Goal: Transaction & Acquisition: Purchase product/service

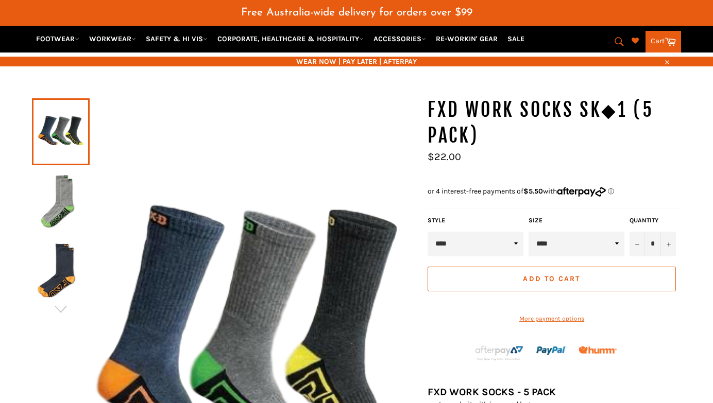
scroll to position [51, 0]
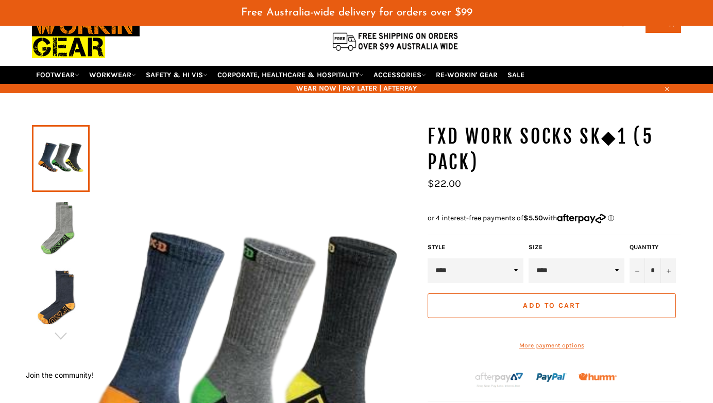
click at [556, 270] on select "****" at bounding box center [576, 270] width 96 height 25
drag, startPoint x: 558, startPoint y: 270, endPoint x: 566, endPoint y: 269, distance: 7.8
click at [558, 270] on select "****" at bounding box center [576, 270] width 96 height 25
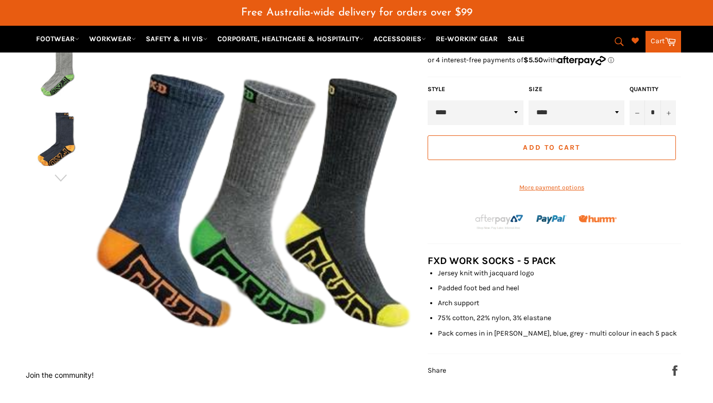
scroll to position [103, 0]
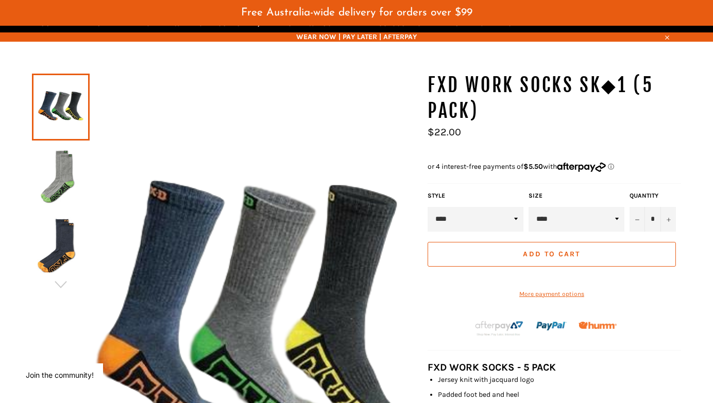
click at [492, 255] on button "Add to Cart" at bounding box center [551, 254] width 248 height 25
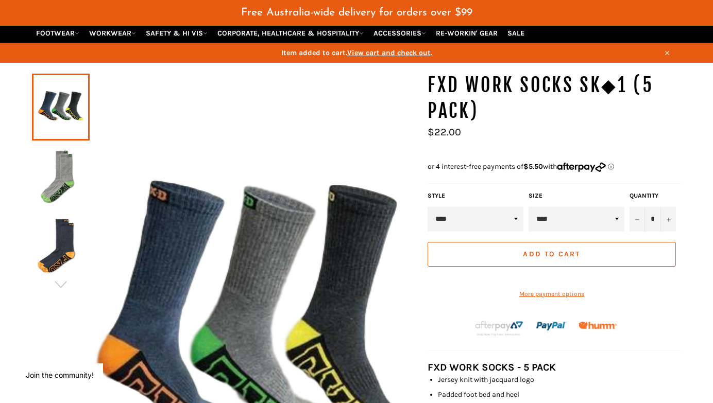
scroll to position [10, 0]
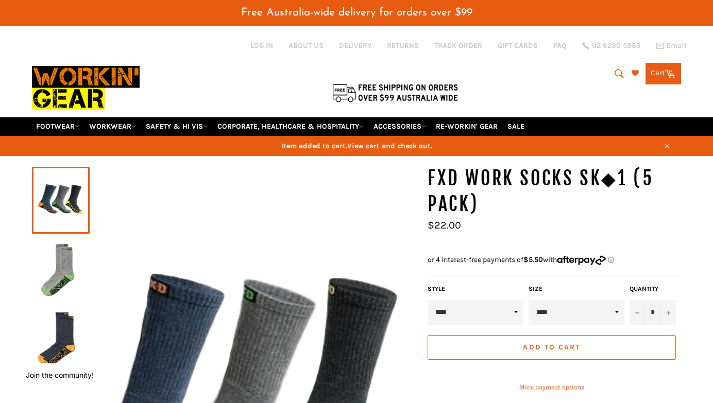
click at [655, 78] on link "Cart Cart 0 items" at bounding box center [663, 74] width 36 height 22
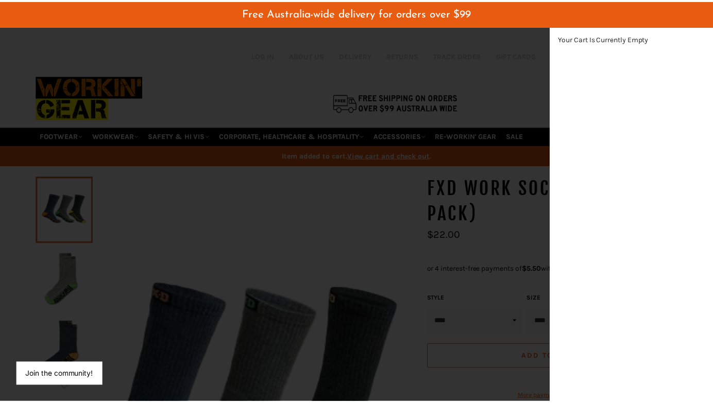
scroll to position [291, 17]
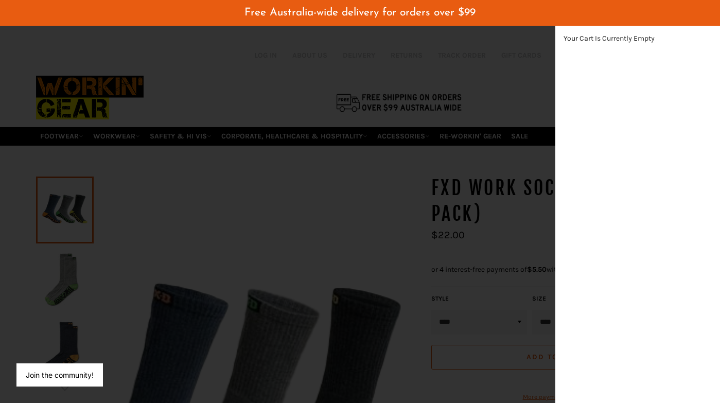
click at [316, 119] on div "modal" at bounding box center [360, 201] width 720 height 403
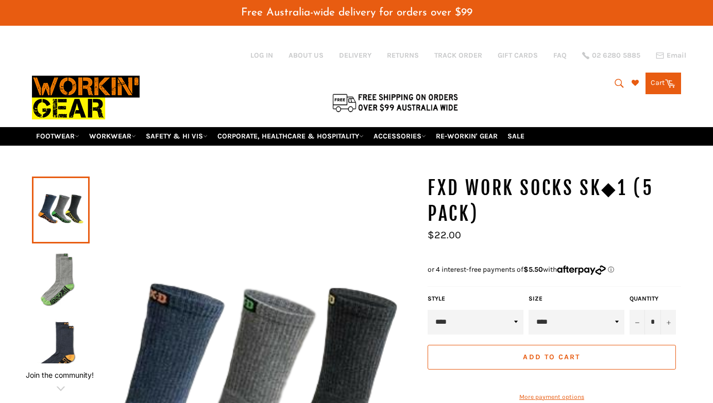
click at [660, 88] on link "Cart Cart 0 items" at bounding box center [663, 84] width 36 height 22
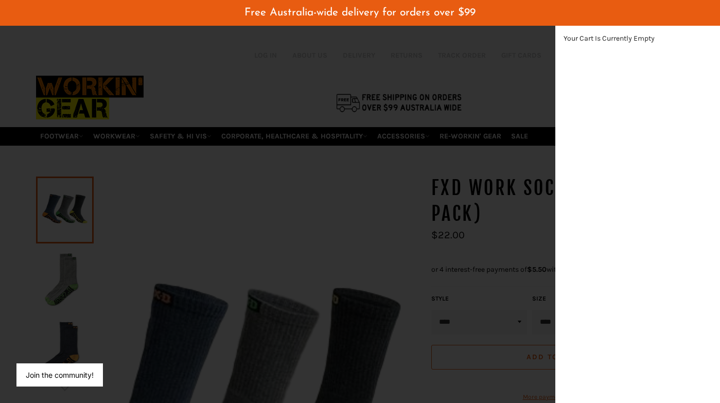
click at [370, 129] on div "modal" at bounding box center [360, 201] width 720 height 403
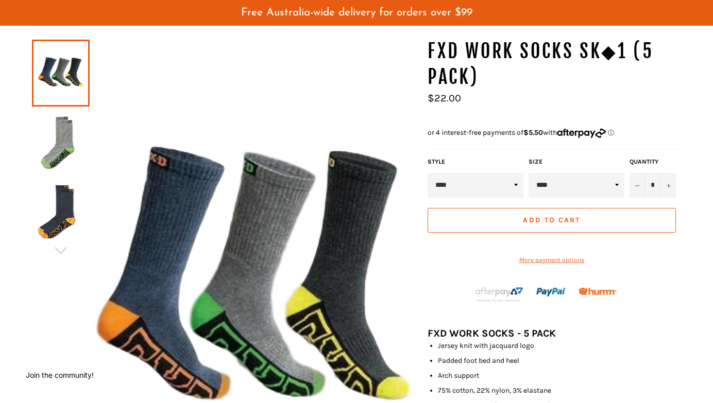
scroll to position [206, 0]
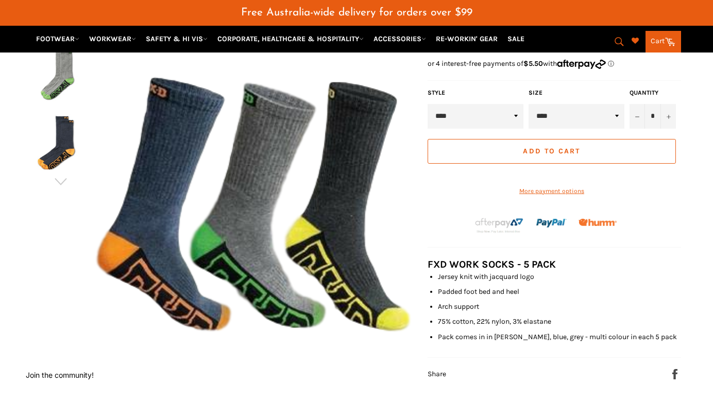
click at [505, 150] on button "Add to Cart" at bounding box center [551, 151] width 248 height 25
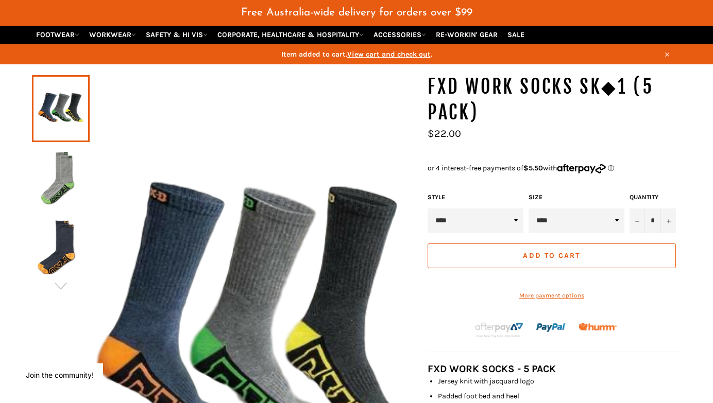
scroll to position [0, 0]
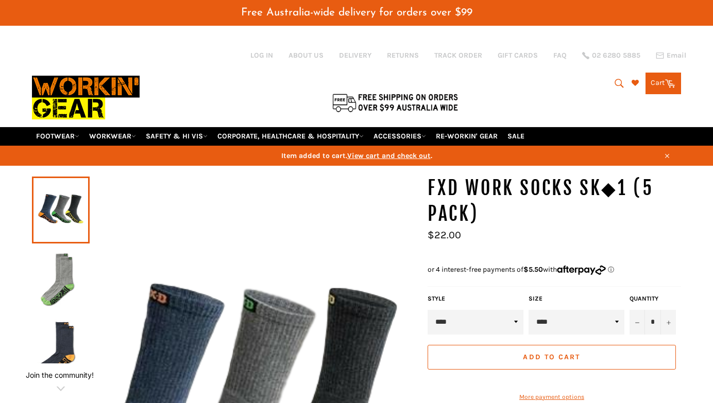
click at [663, 84] on link "Cart Cart 0 items" at bounding box center [663, 84] width 36 height 22
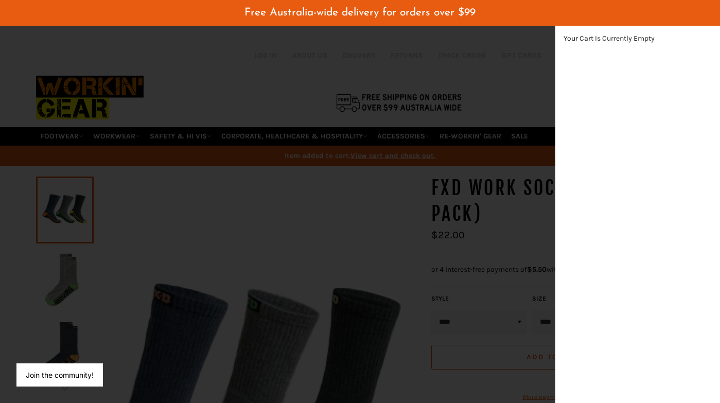
click at [382, 213] on div "modal" at bounding box center [360, 201] width 720 height 403
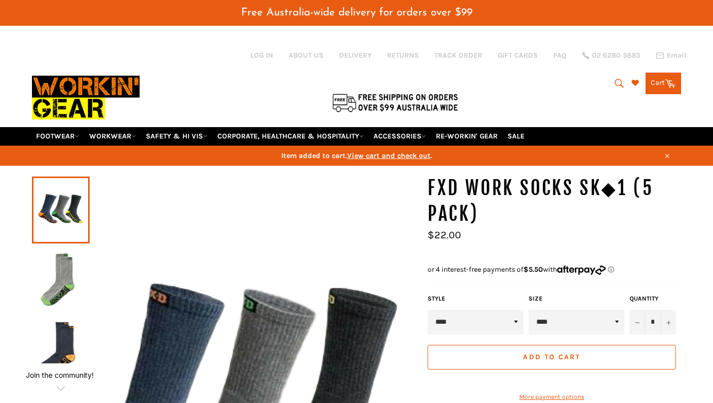
click at [389, 159] on span "View cart and check out" at bounding box center [388, 155] width 83 height 9
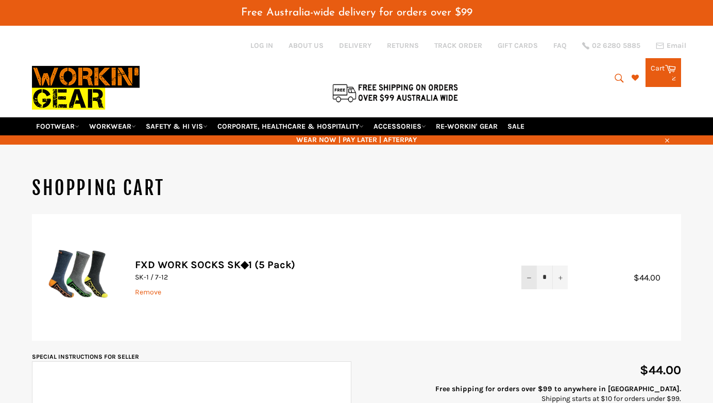
click at [527, 276] on icon "Reduce item quantity by one" at bounding box center [529, 278] width 4 height 4
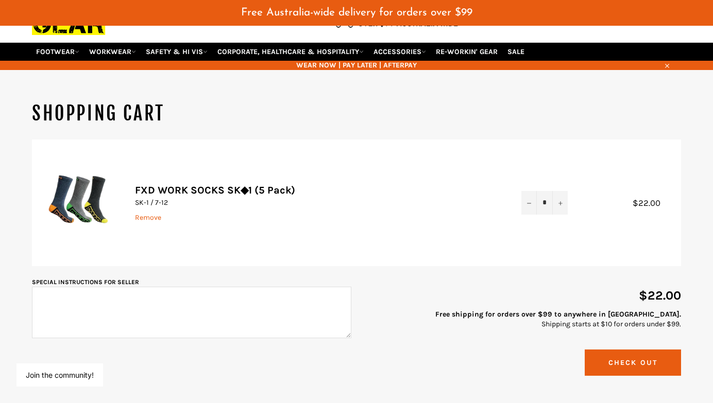
scroll to position [154, 0]
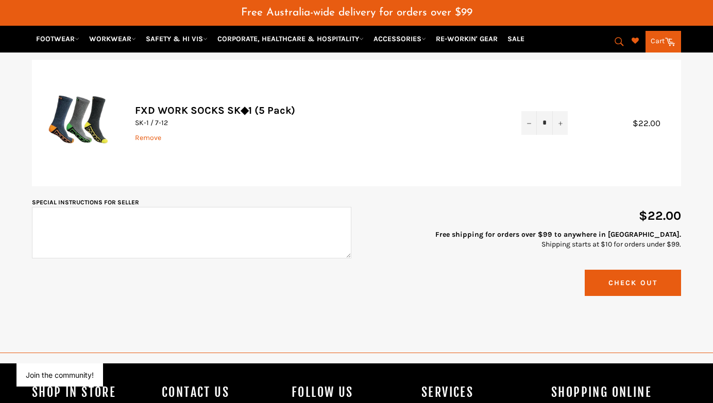
drag, startPoint x: 610, startPoint y: 284, endPoint x: 601, endPoint y: 282, distance: 8.5
click at [610, 284] on button "Check Out" at bounding box center [632, 283] width 96 height 26
